Goal: Task Accomplishment & Management: Manage account settings

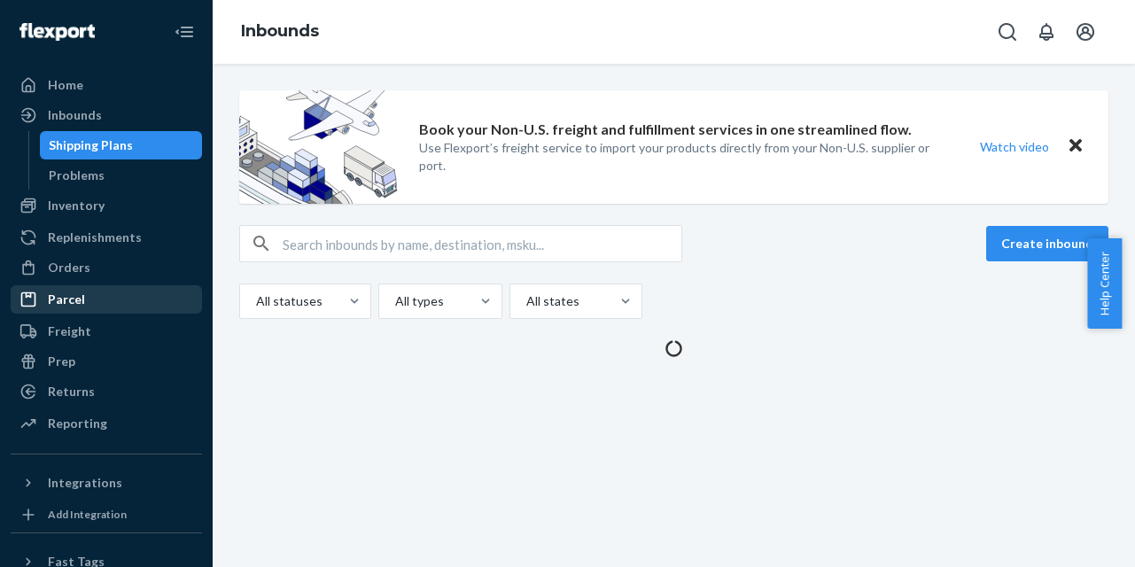
drag, startPoint x: 64, startPoint y: 267, endPoint x: 78, endPoint y: 295, distance: 31.7
click at [63, 267] on div "Orders" at bounding box center [69, 268] width 43 height 18
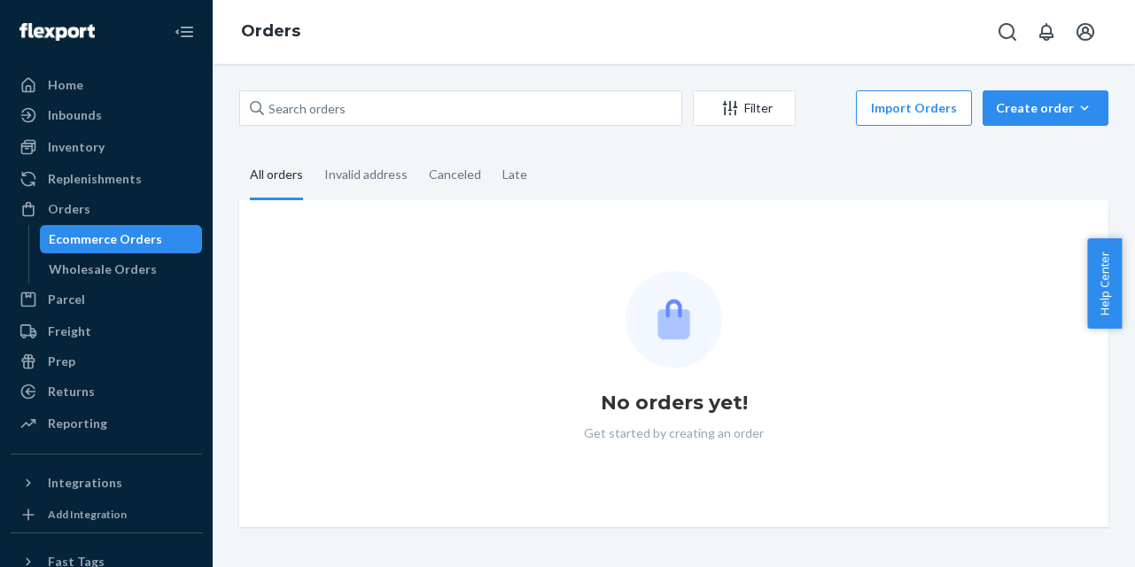
click at [82, 240] on div "Ecommerce Orders" at bounding box center [105, 239] width 113 height 18
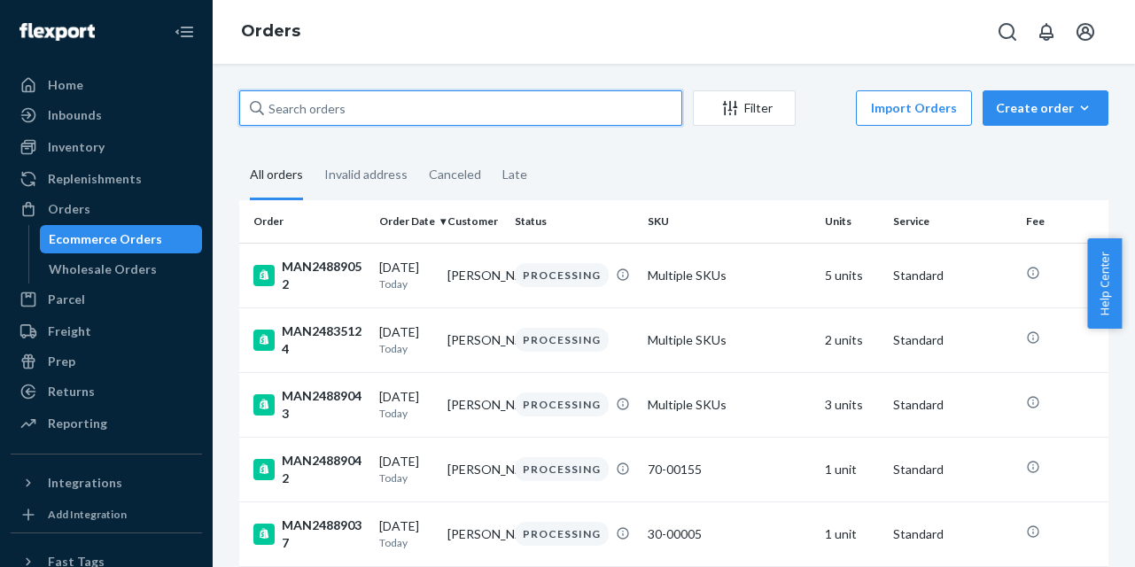
click at [398, 113] on input "text" at bounding box center [460, 107] width 443 height 35
paste input "MAN24889031"
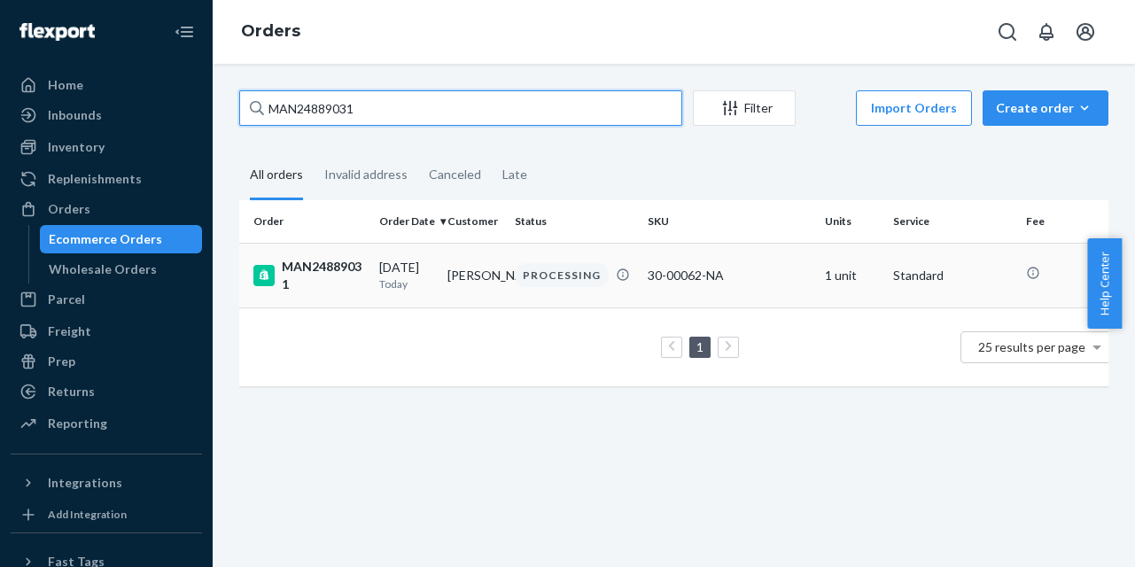
type input "MAN24889031"
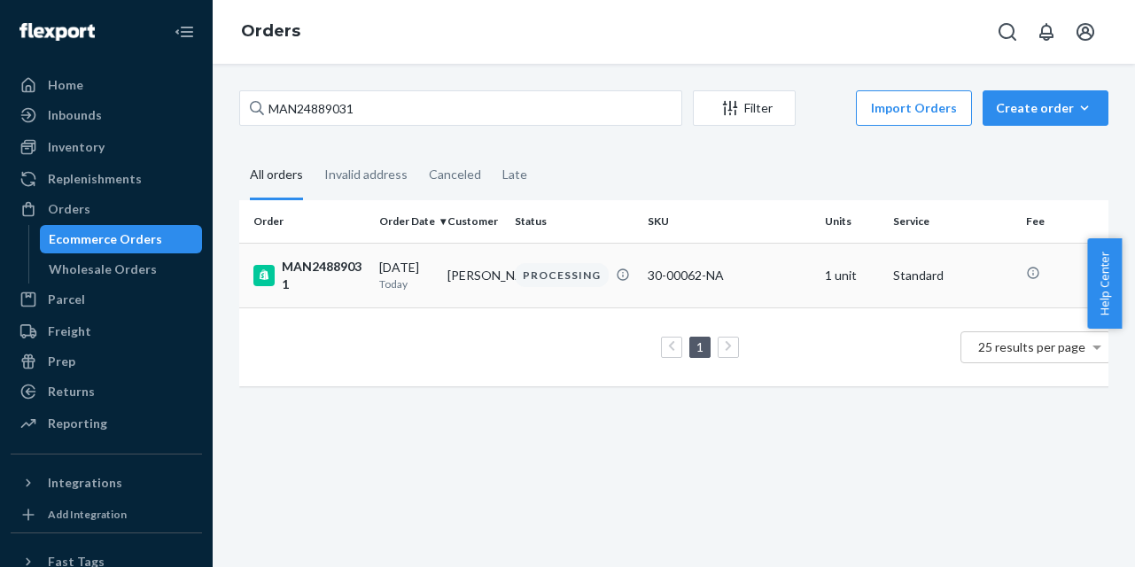
click at [333, 289] on div "MAN24889031" at bounding box center [309, 275] width 112 height 35
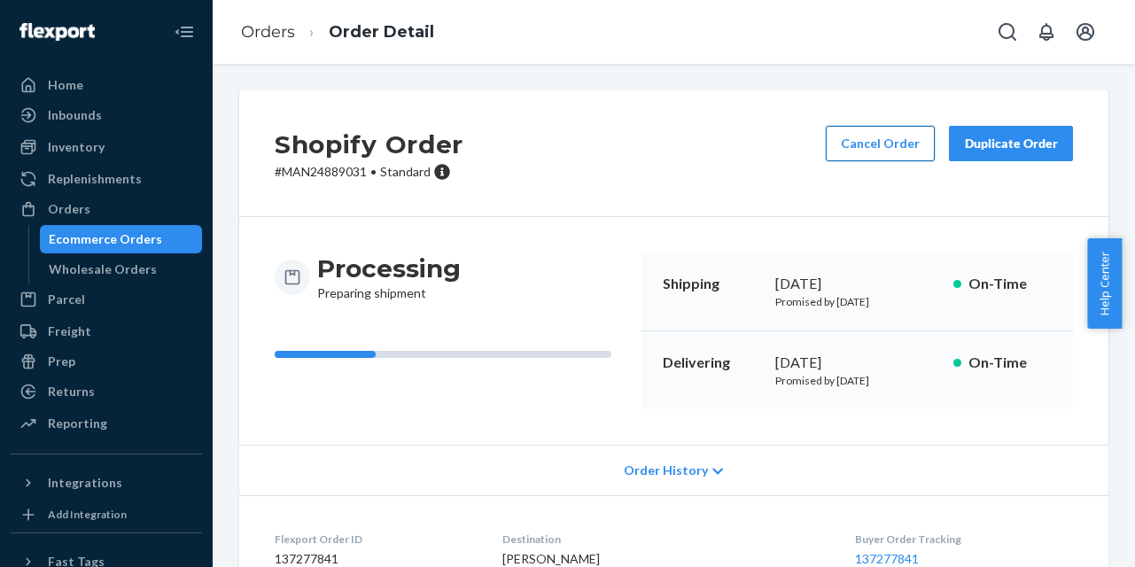
click at [865, 144] on button "Cancel Order" at bounding box center [880, 143] width 109 height 35
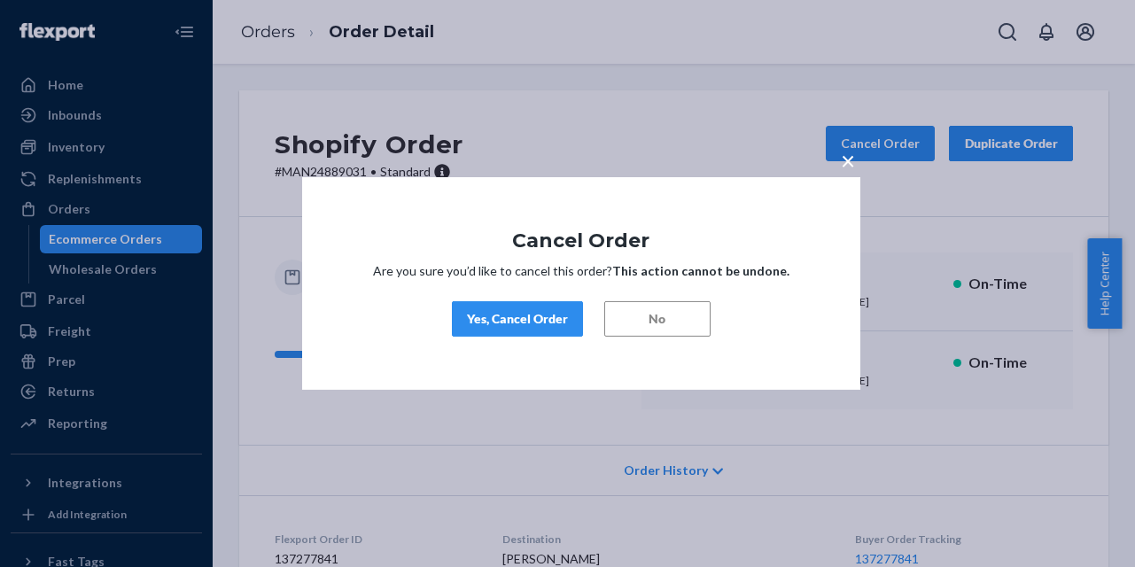
click at [538, 326] on div "Yes, Cancel Order" at bounding box center [517, 319] width 101 height 18
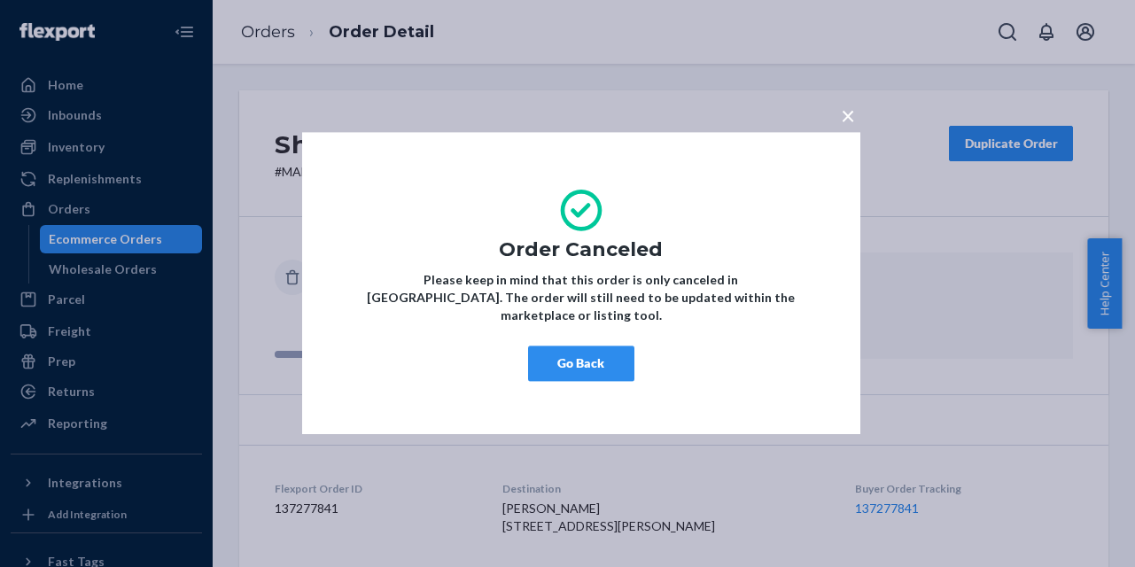
click at [595, 358] on button "Go Back" at bounding box center [581, 363] width 106 height 35
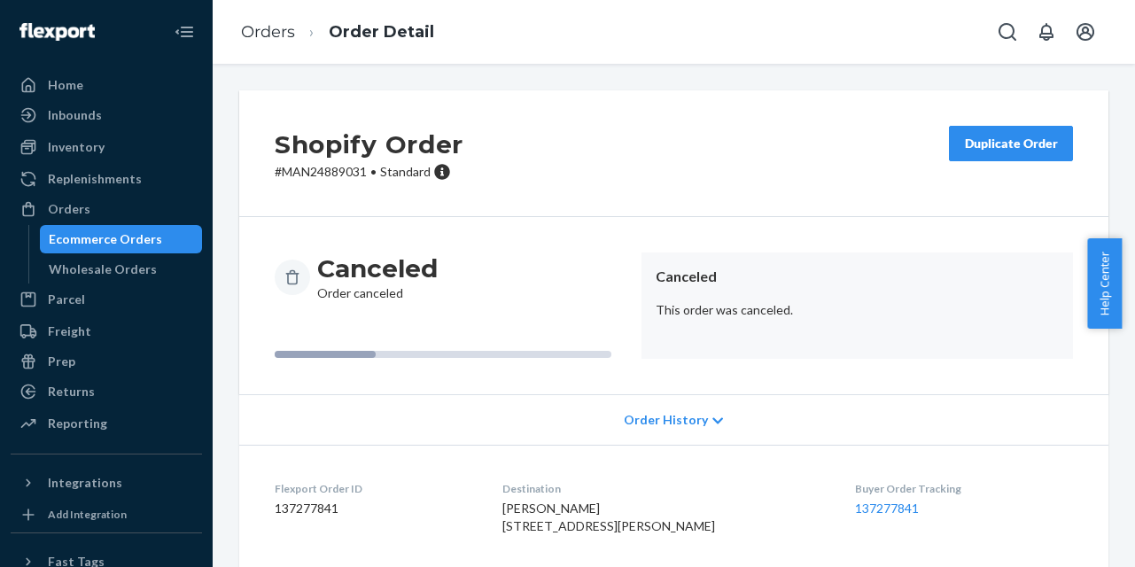
click at [348, 179] on p "# MAN24889031 • Standard" at bounding box center [369, 172] width 189 height 18
click at [349, 179] on p "# MAN24889031 • Standard" at bounding box center [369, 172] width 189 height 18
copy p "MAN24889031"
